Goal: Information Seeking & Learning: Learn about a topic

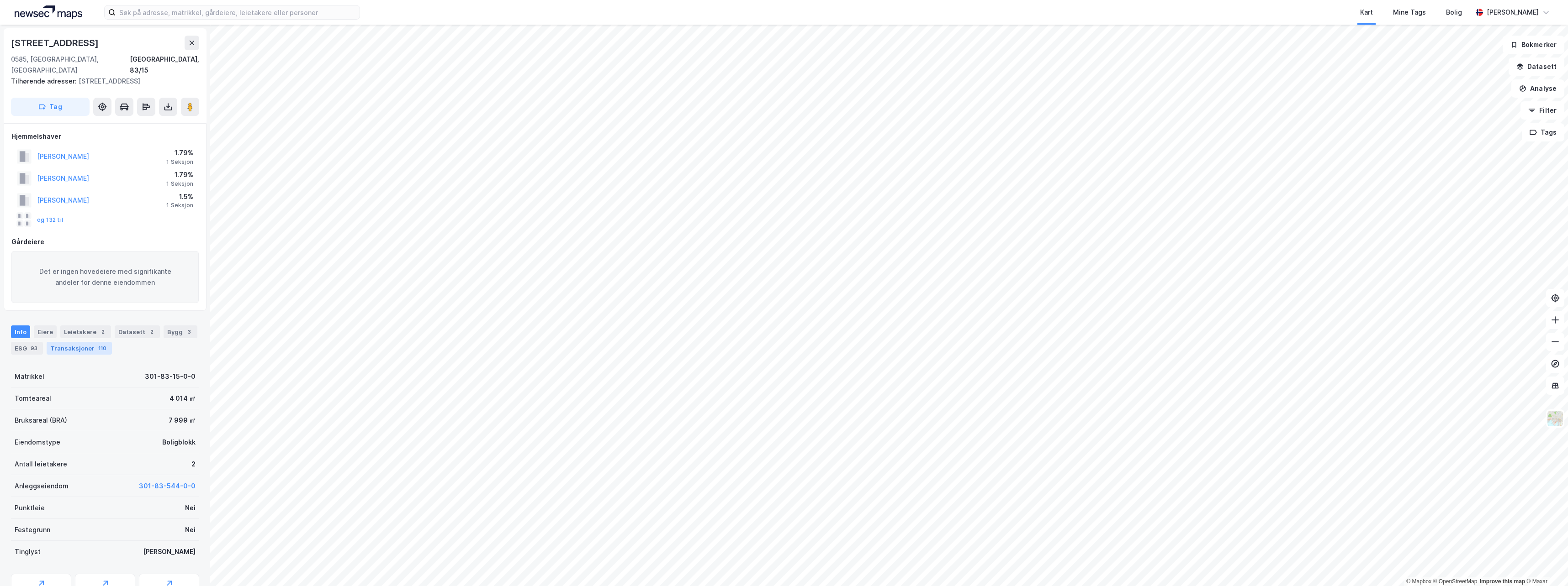
click at [96, 344] on div "110" at bounding box center [102, 348] width 12 height 9
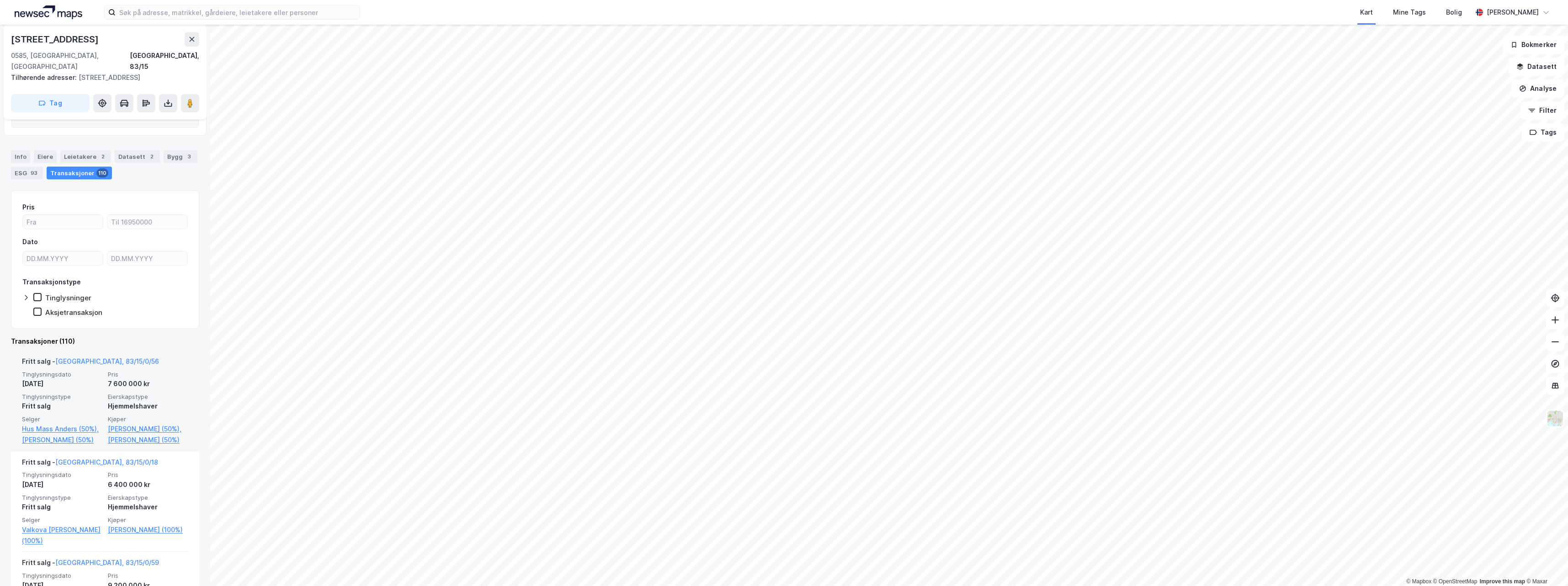
scroll to position [183, 0]
click at [99, 350] on link "[GEOGRAPHIC_DATA], 83/15/0/56" at bounding box center [107, 354] width 104 height 7
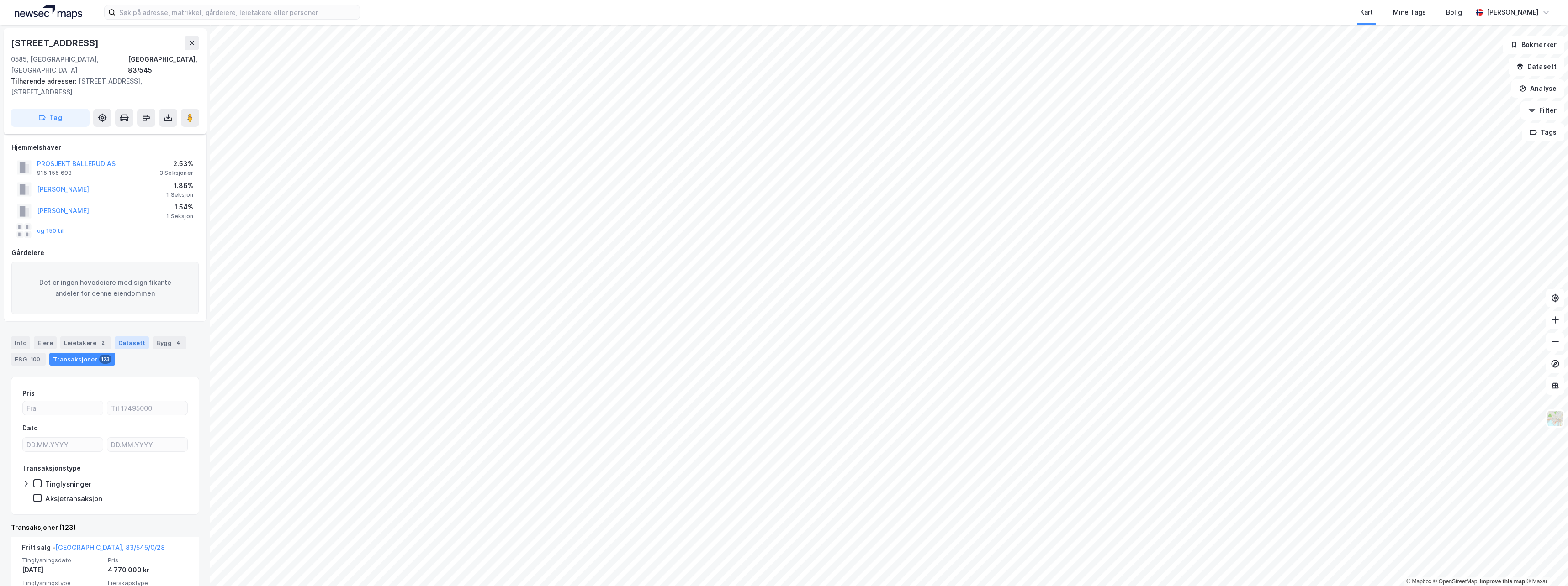
scroll to position [137, 0]
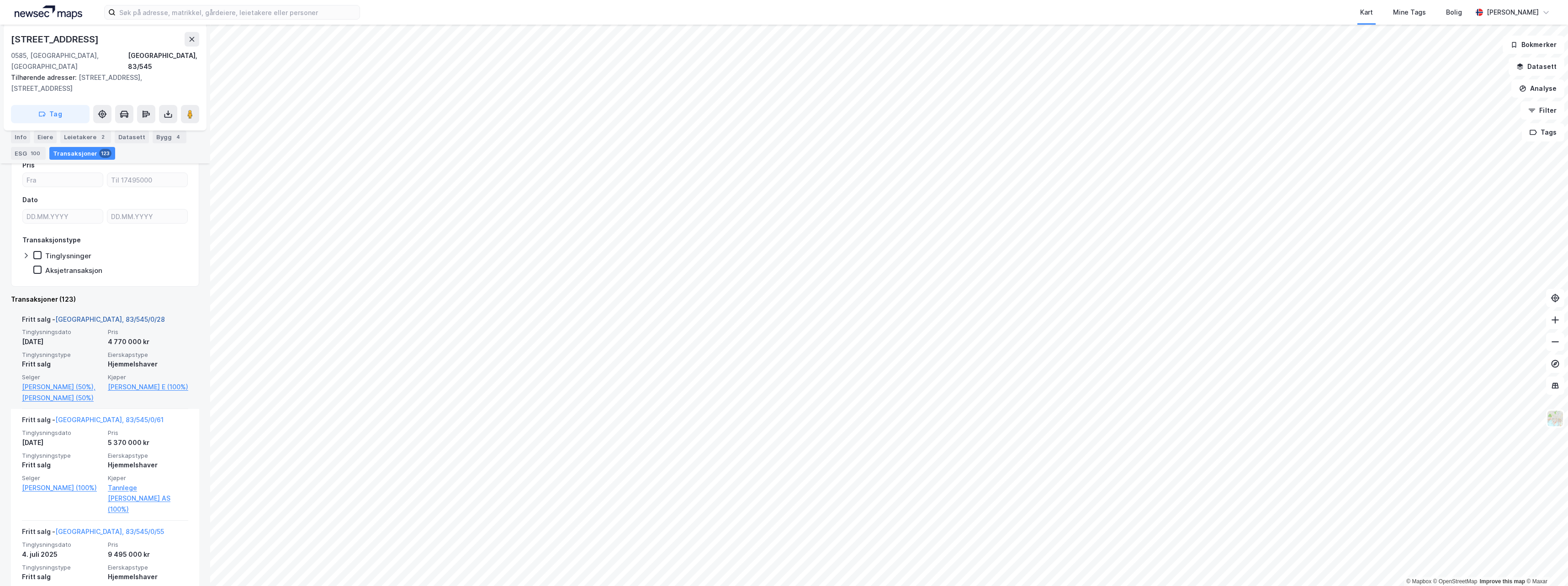
click at [75, 315] on link "[GEOGRAPHIC_DATA], 83/545/0/28" at bounding box center [110, 319] width 110 height 7
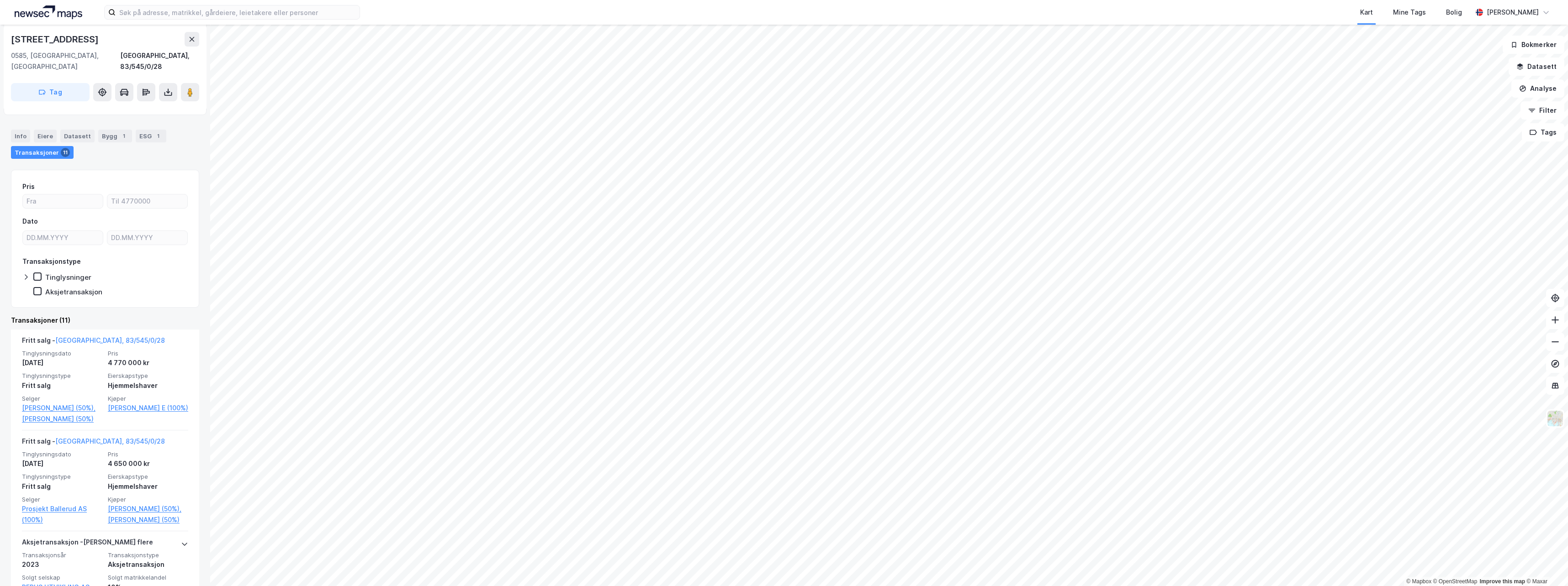
scroll to position [137, 0]
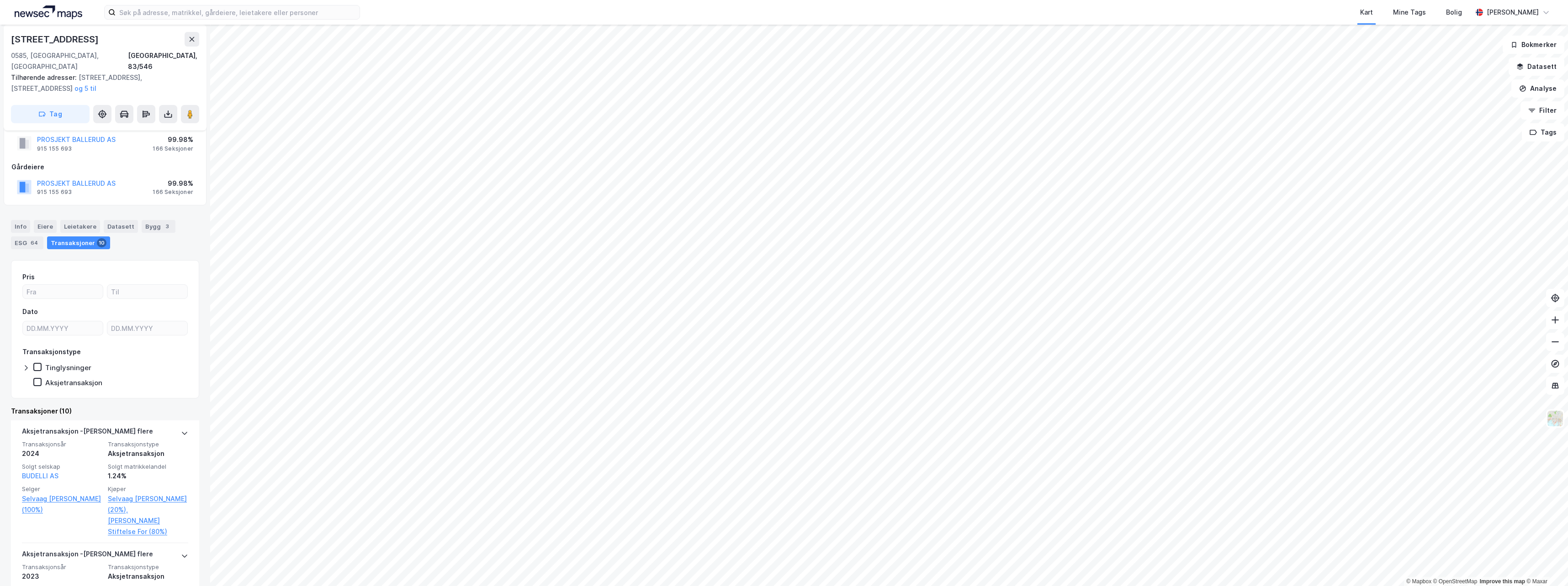
scroll to position [45, 0]
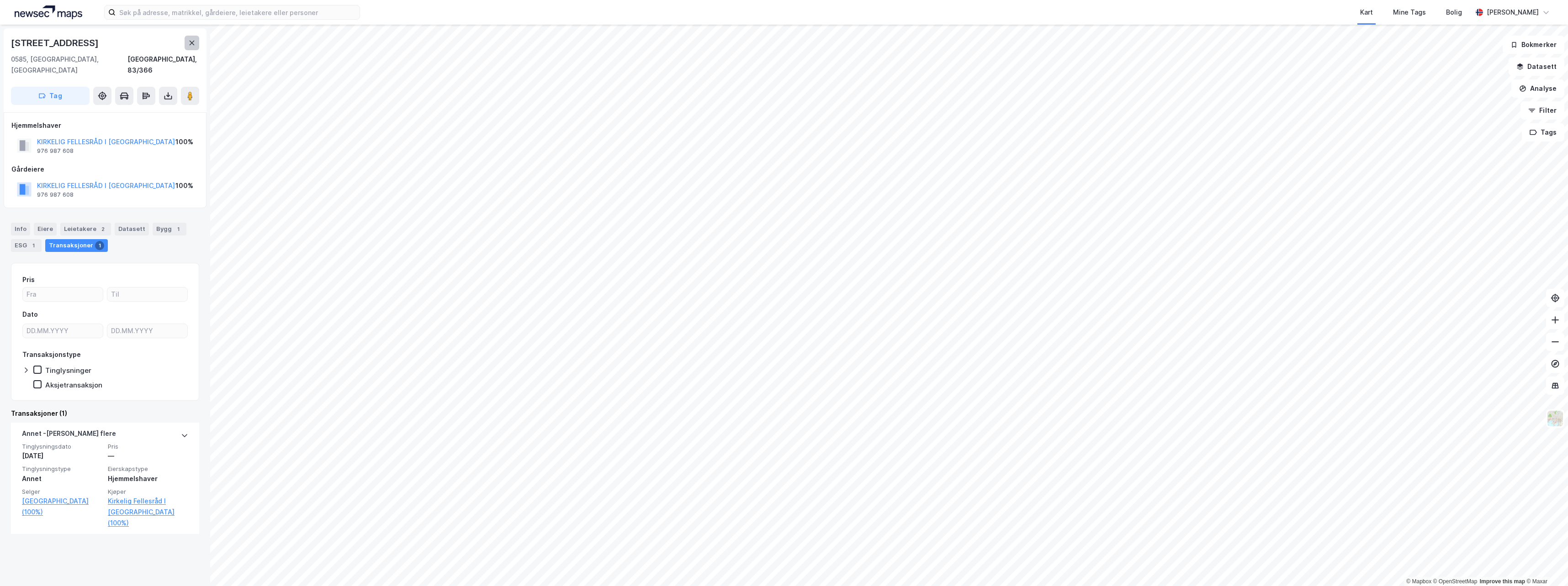
click at [194, 46] on icon at bounding box center [192, 43] width 7 height 7
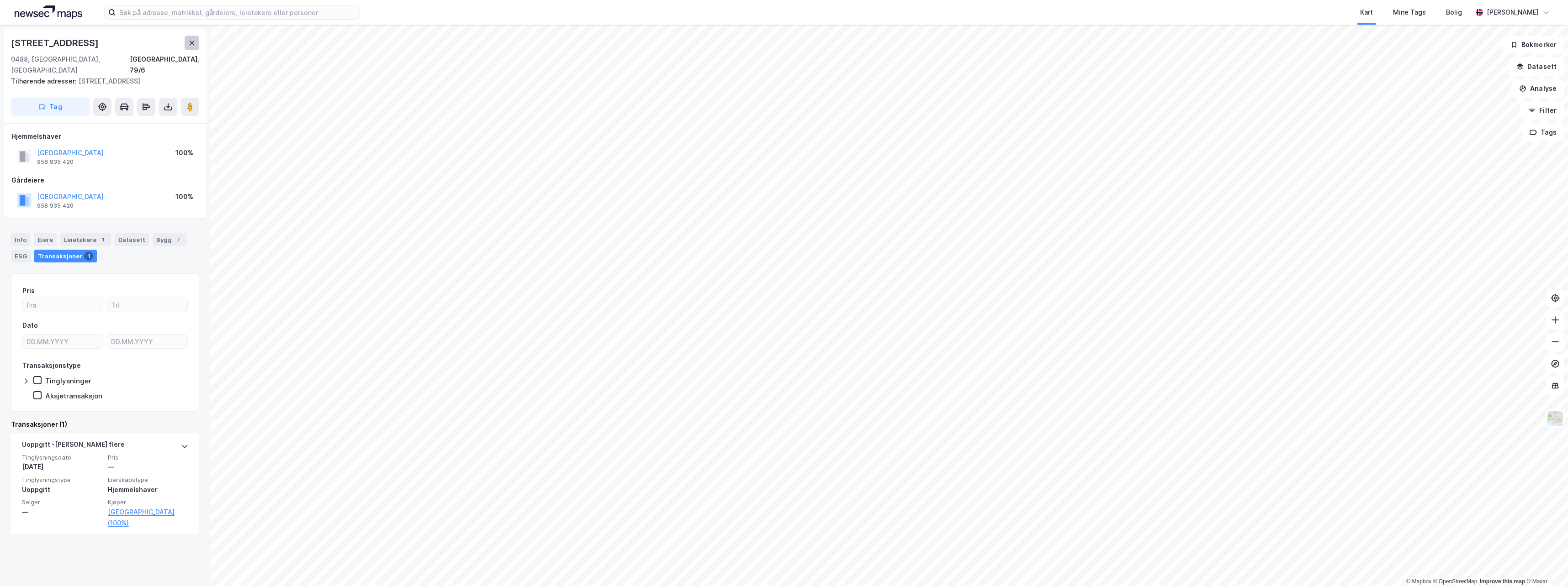
click at [193, 43] on icon at bounding box center [192, 43] width 7 height 7
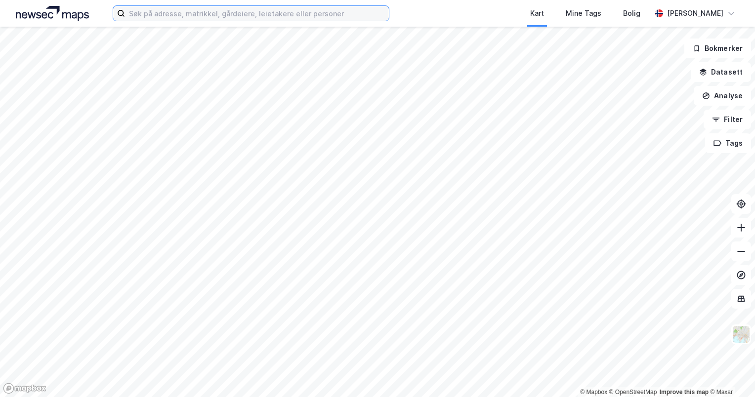
click at [174, 16] on input at bounding box center [257, 13] width 264 height 15
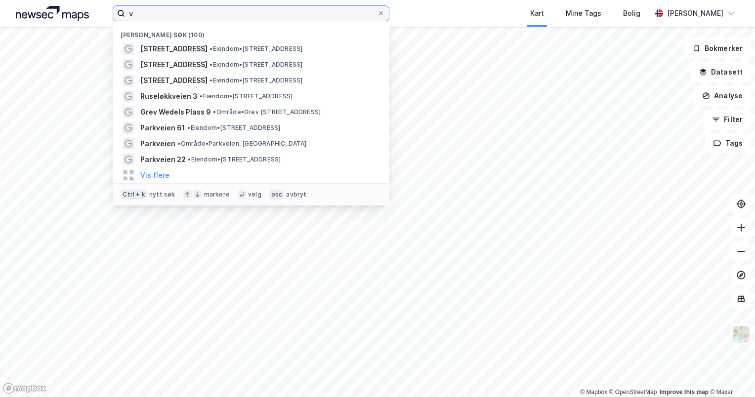
type input "v"
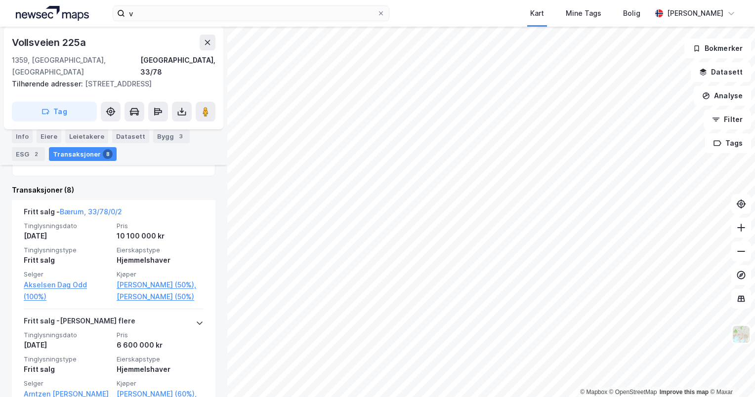
scroll to position [42, 0]
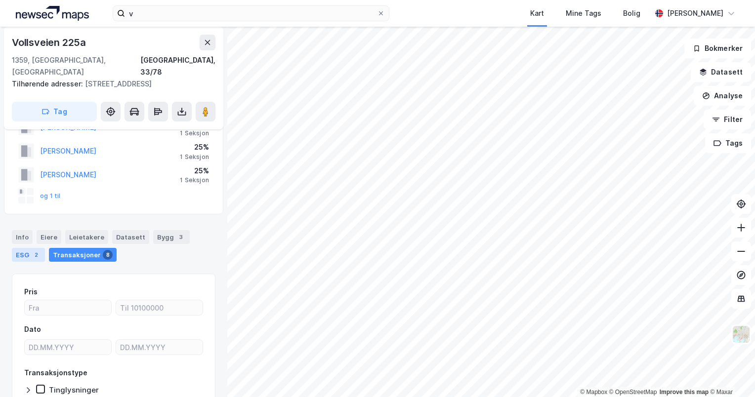
click at [40, 248] on div "ESG 2" at bounding box center [28, 255] width 33 height 14
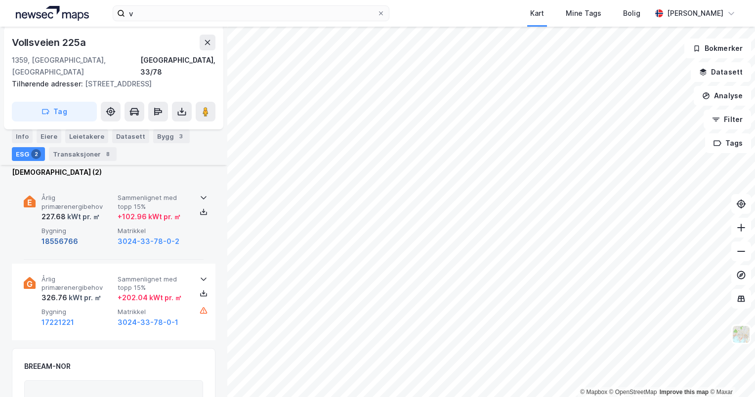
scroll to position [148, 0]
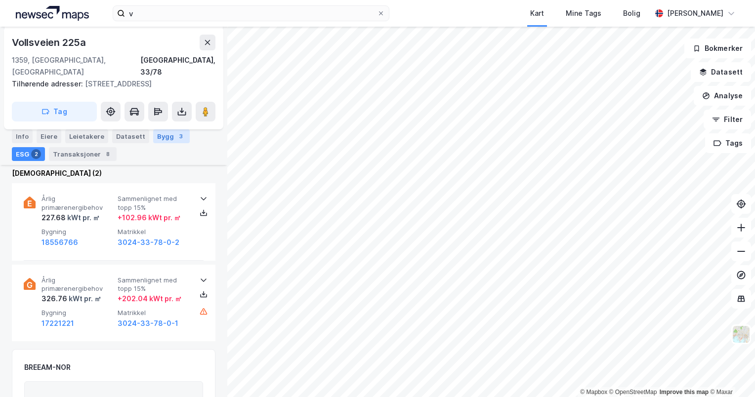
click at [159, 136] on div "Bygg 3" at bounding box center [171, 136] width 37 height 14
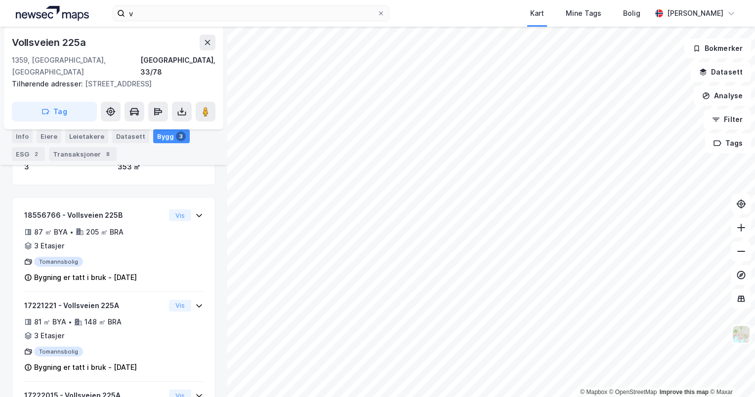
scroll to position [198, 0]
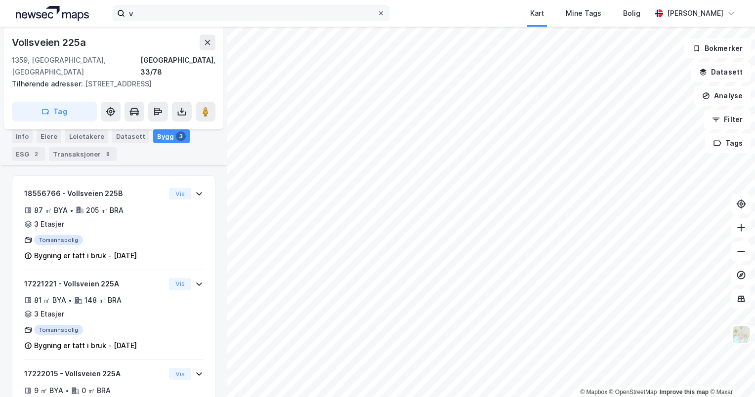
click at [379, 15] on icon at bounding box center [381, 13] width 4 height 4
click at [377, 15] on input "v" at bounding box center [251, 13] width 252 height 15
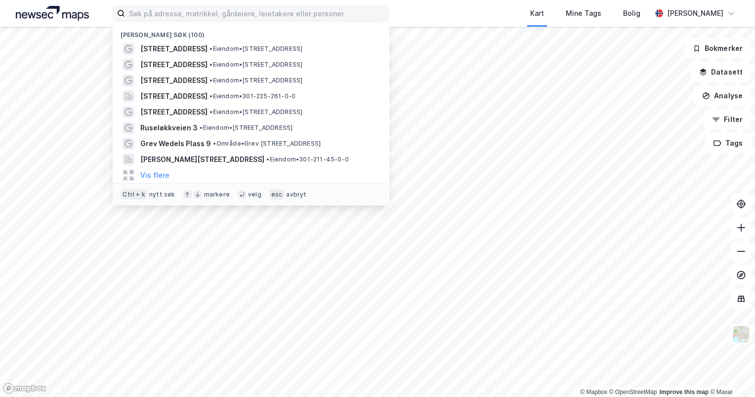
click at [435, 16] on div "Nylige søk (100) [STREET_ADDRESS] • Eiendom • [STREET_ADDRESS] • Eiendom • [STR…" at bounding box center [377, 13] width 755 height 27
